Goal: Task Accomplishment & Management: Manage account settings

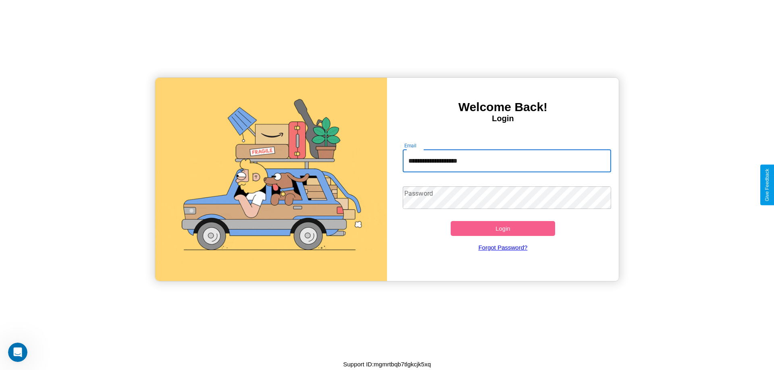
type input "**********"
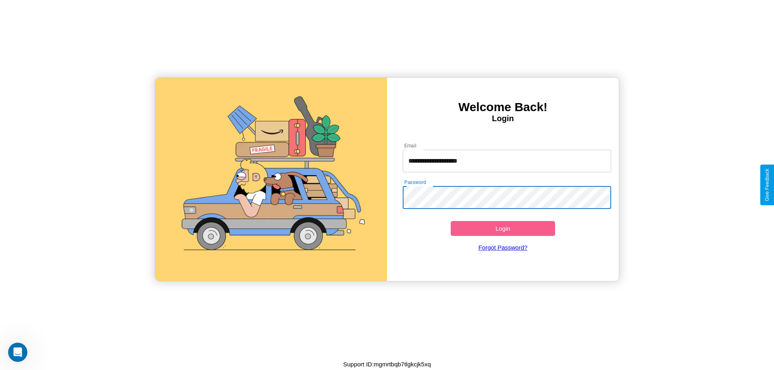
click at [503, 229] on button "Login" at bounding box center [503, 228] width 104 height 15
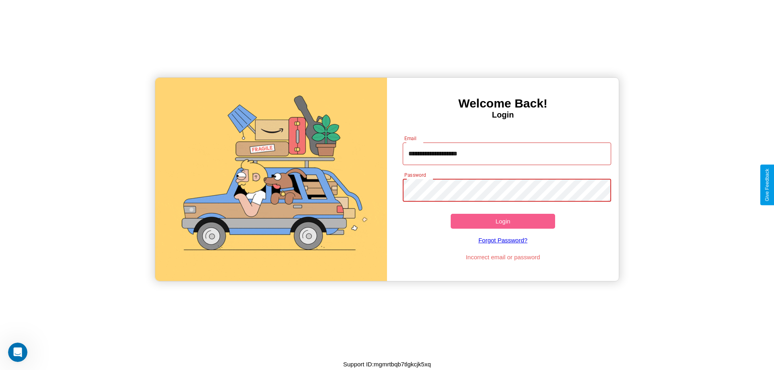
click at [503, 221] on button "Login" at bounding box center [503, 221] width 104 height 15
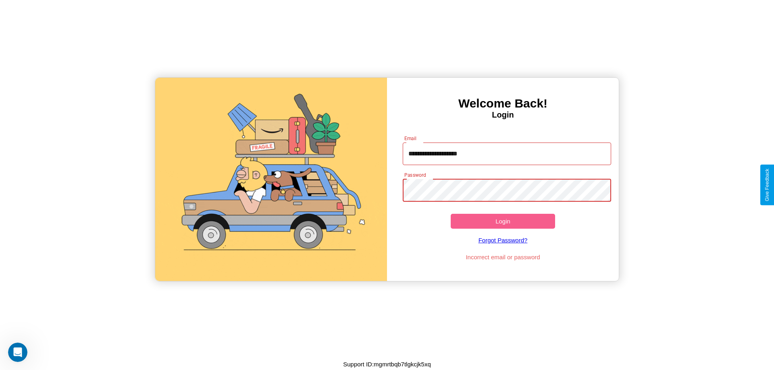
click at [503, 221] on button "Login" at bounding box center [503, 221] width 104 height 15
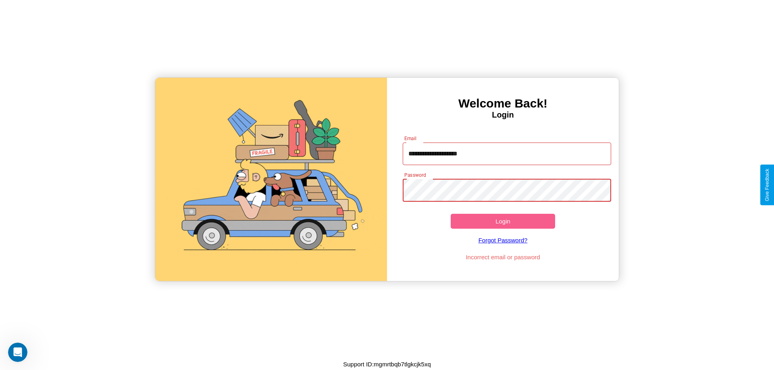
click at [503, 221] on button "Login" at bounding box center [503, 221] width 104 height 15
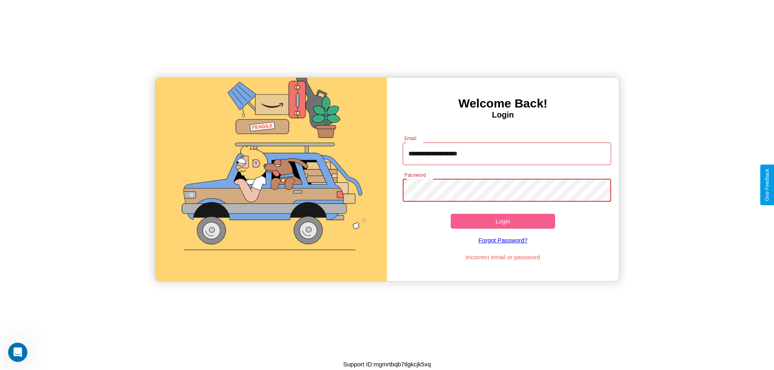
click at [503, 221] on button "Login" at bounding box center [503, 221] width 104 height 15
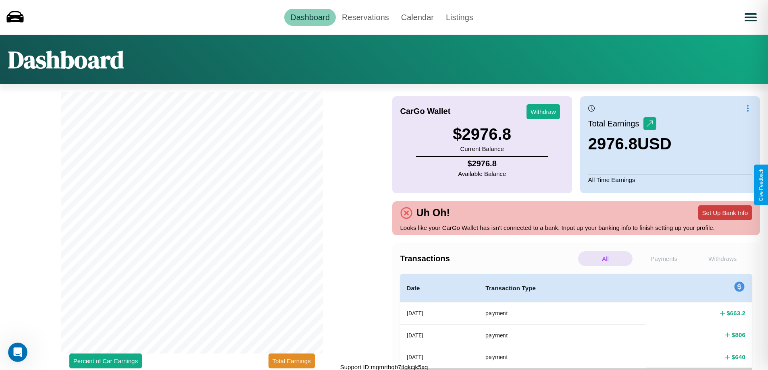
click at [725, 213] on button "Set Up Bank Info" at bounding box center [725, 213] width 54 height 15
